Goal: Task Accomplishment & Management: Manage account settings

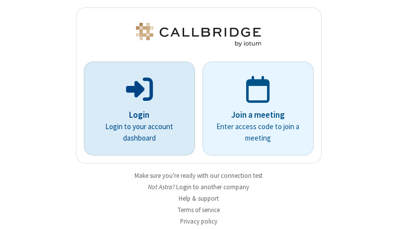
click at [135, 115] on p "Login" at bounding box center [139, 115] width 83 height 13
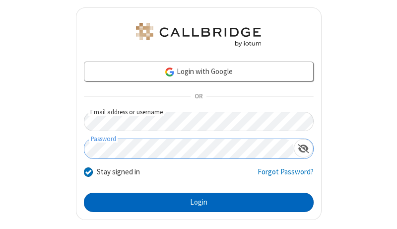
click at [194, 202] on button "Login" at bounding box center [199, 202] width 230 height 20
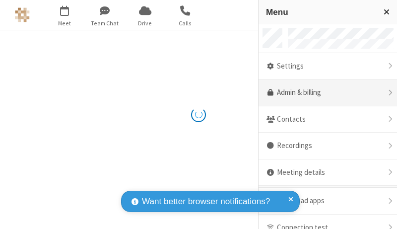
click at [324, 93] on link "Admin & billing" at bounding box center [327, 92] width 138 height 27
